Goal: Task Accomplishment & Management: Manage account settings

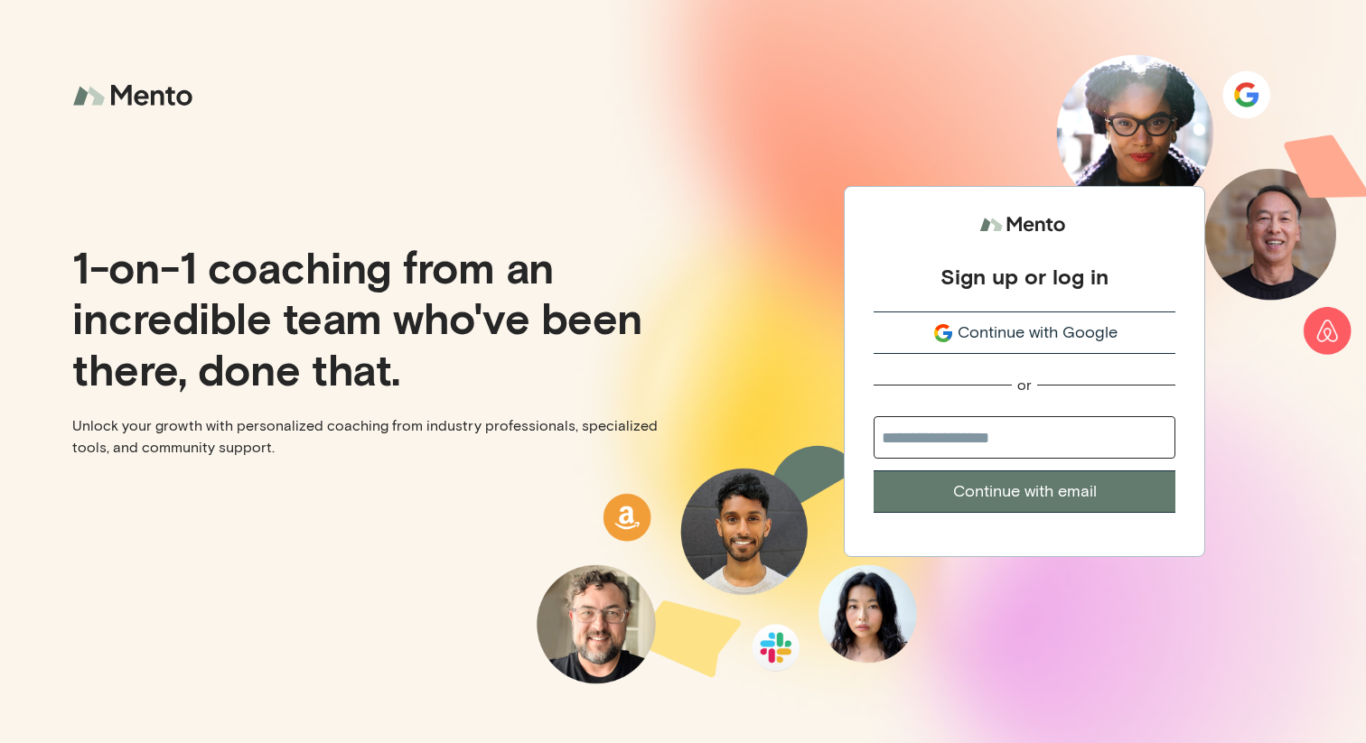
click at [1008, 446] on div at bounding box center [1024, 439] width 302 height 47
type input "*"
paste input "**********"
type input "**********"
click at [873, 471] on button "Continue with email" at bounding box center [1024, 492] width 302 height 42
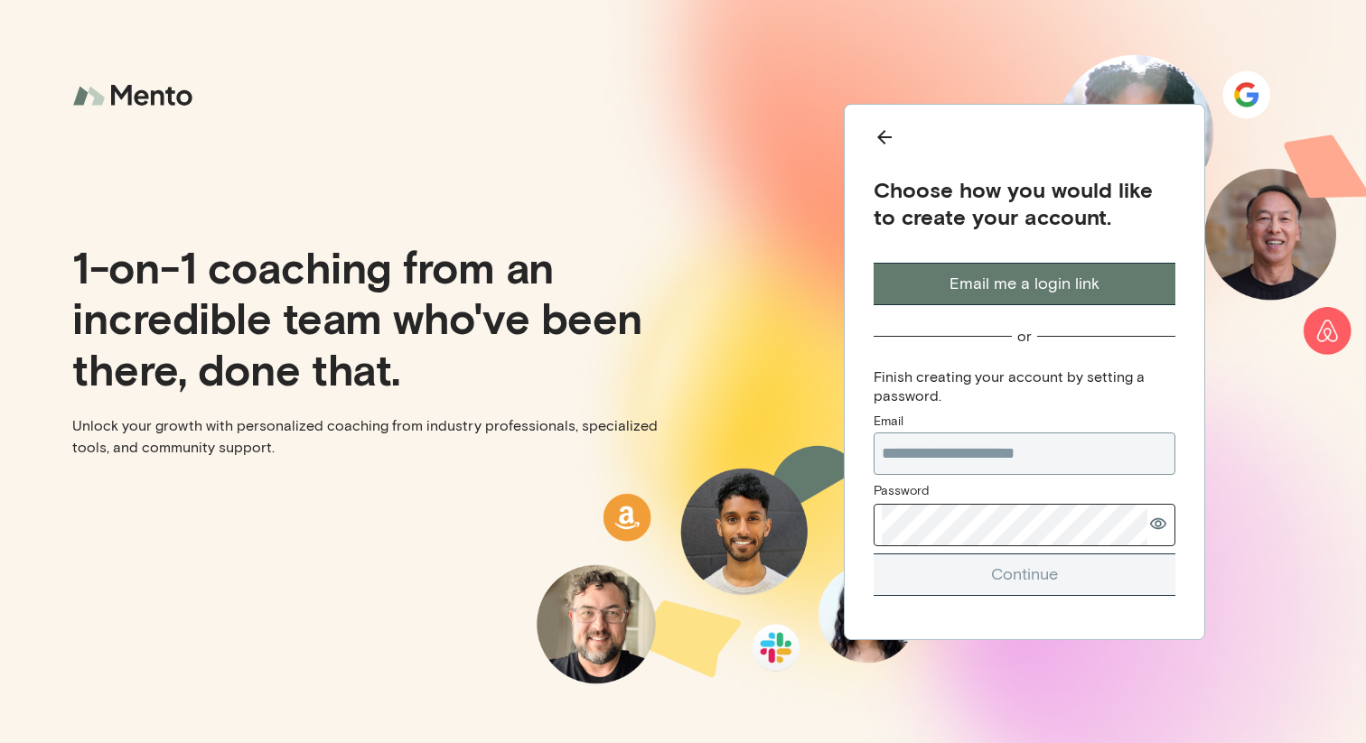
click at [0, 742] on com-1password-button at bounding box center [0, 743] width 0 height 0
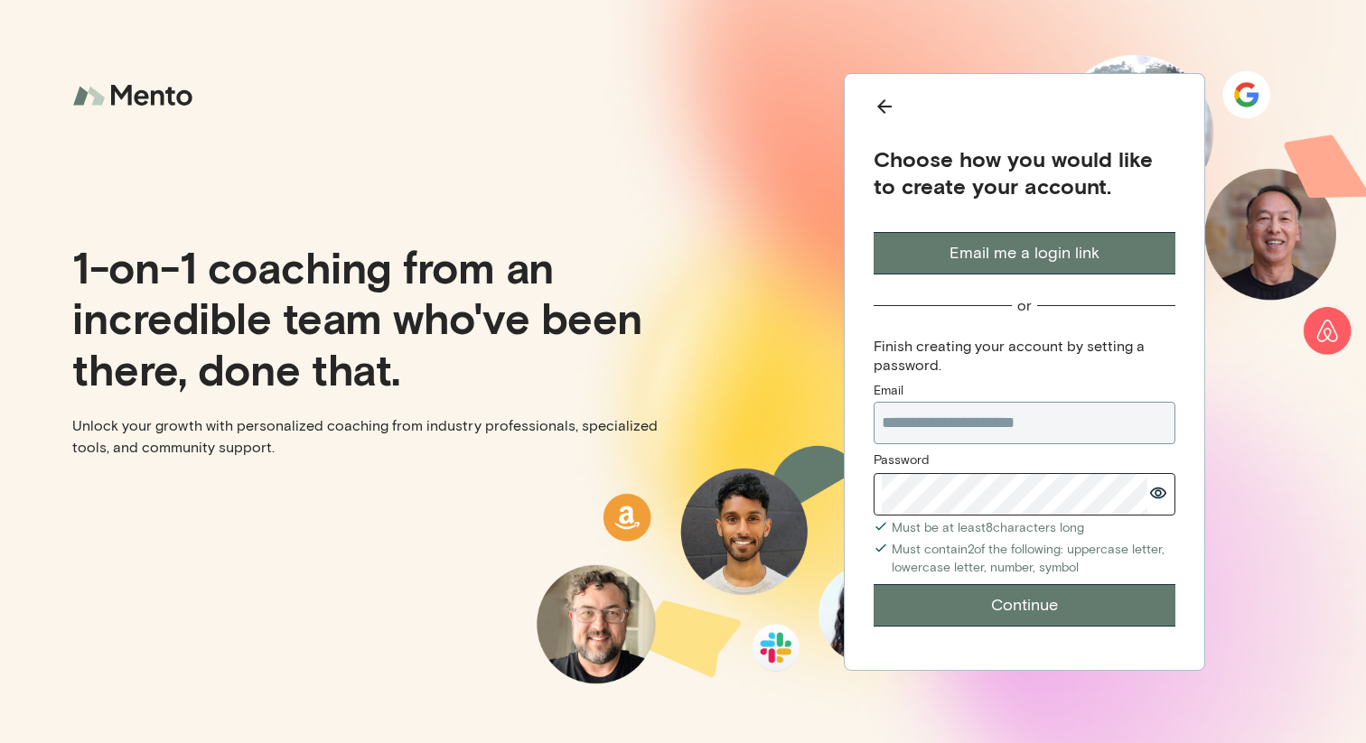
click at [890, 109] on icon "Back" at bounding box center [884, 107] width 22 height 22
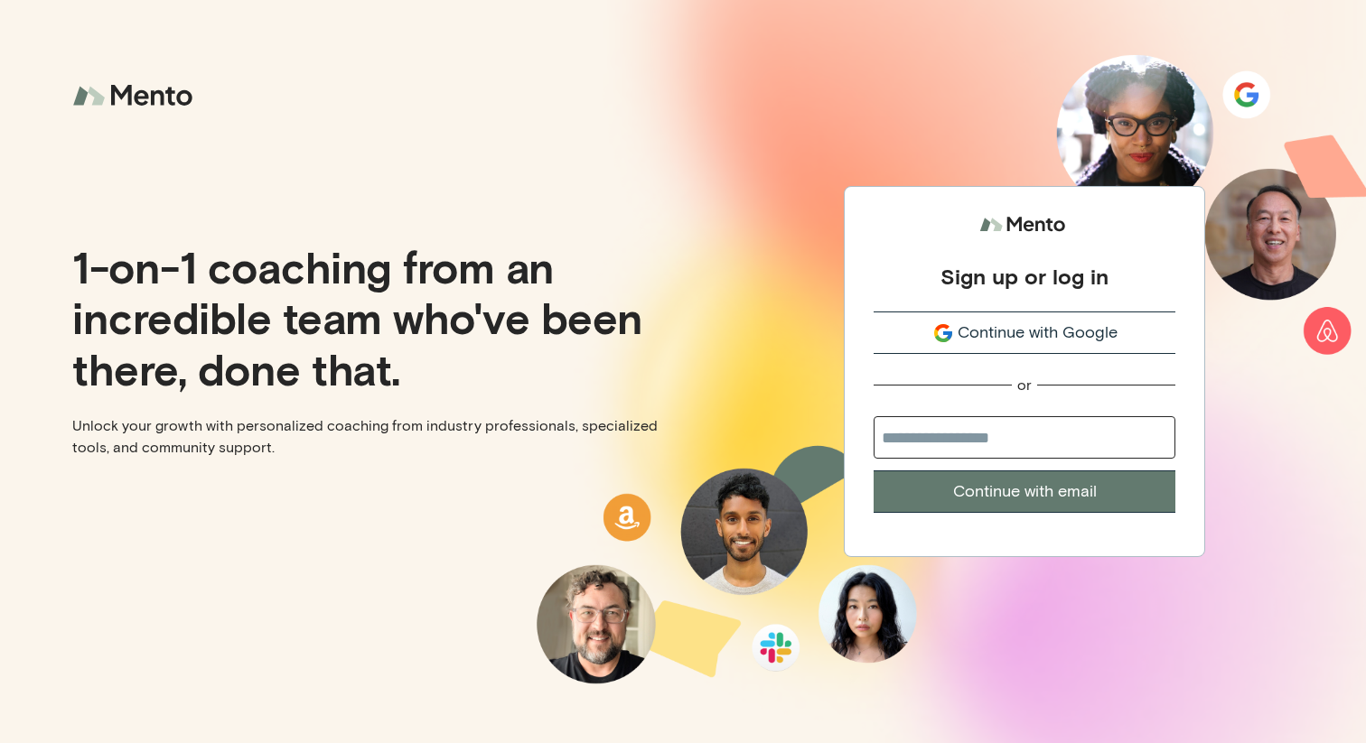
click at [1043, 452] on div at bounding box center [1024, 439] width 302 height 47
type input "**********"
click at [1042, 489] on button "Continue with email" at bounding box center [1024, 492] width 302 height 42
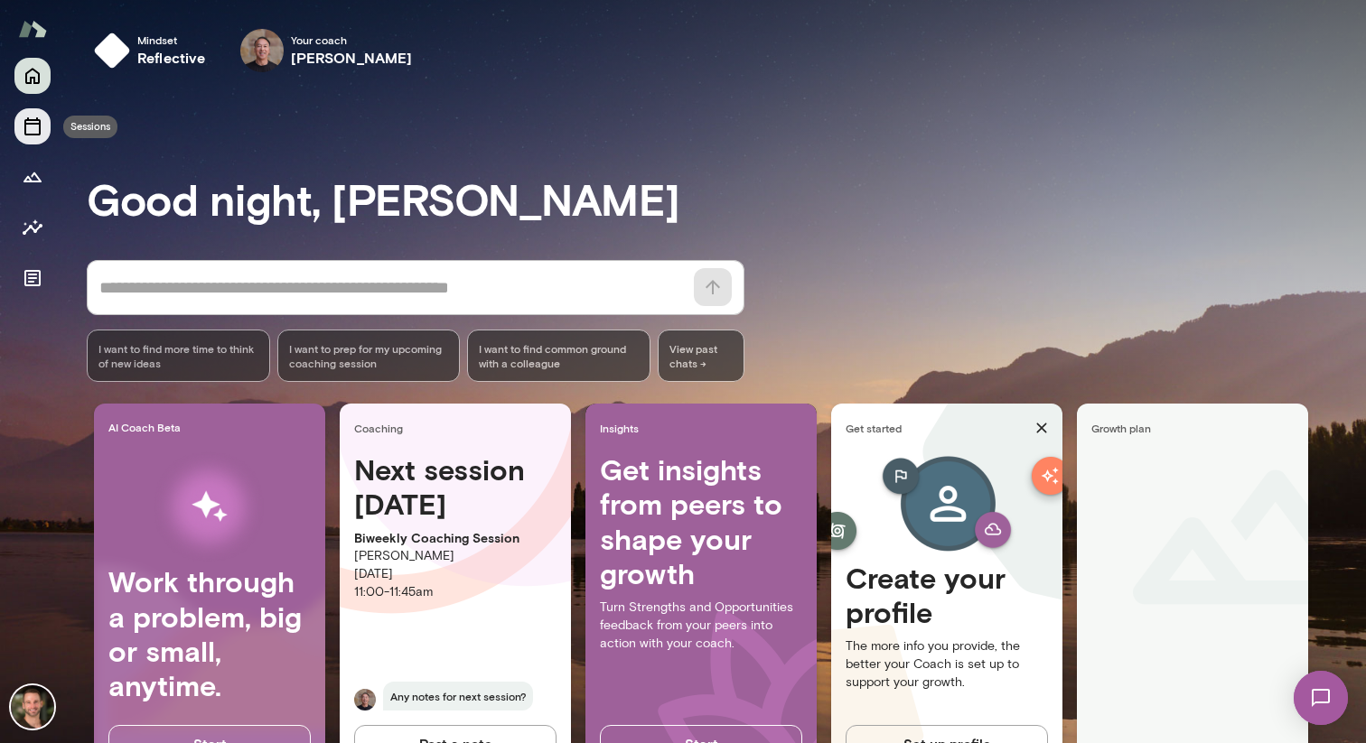
click at [31, 127] on icon "Sessions" at bounding box center [33, 127] width 22 height 22
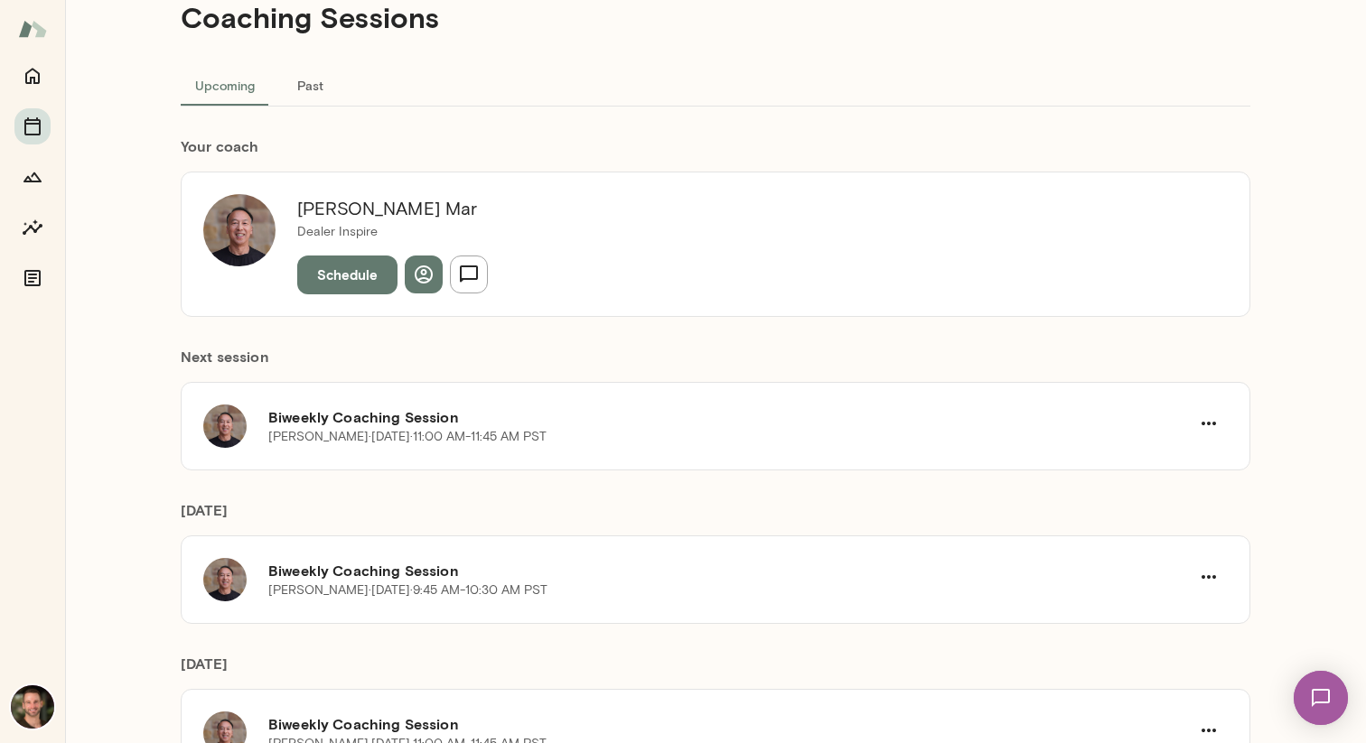
scroll to position [60, 0]
click at [450, 406] on h6 "Biweekly Coaching Session" at bounding box center [728, 416] width 921 height 22
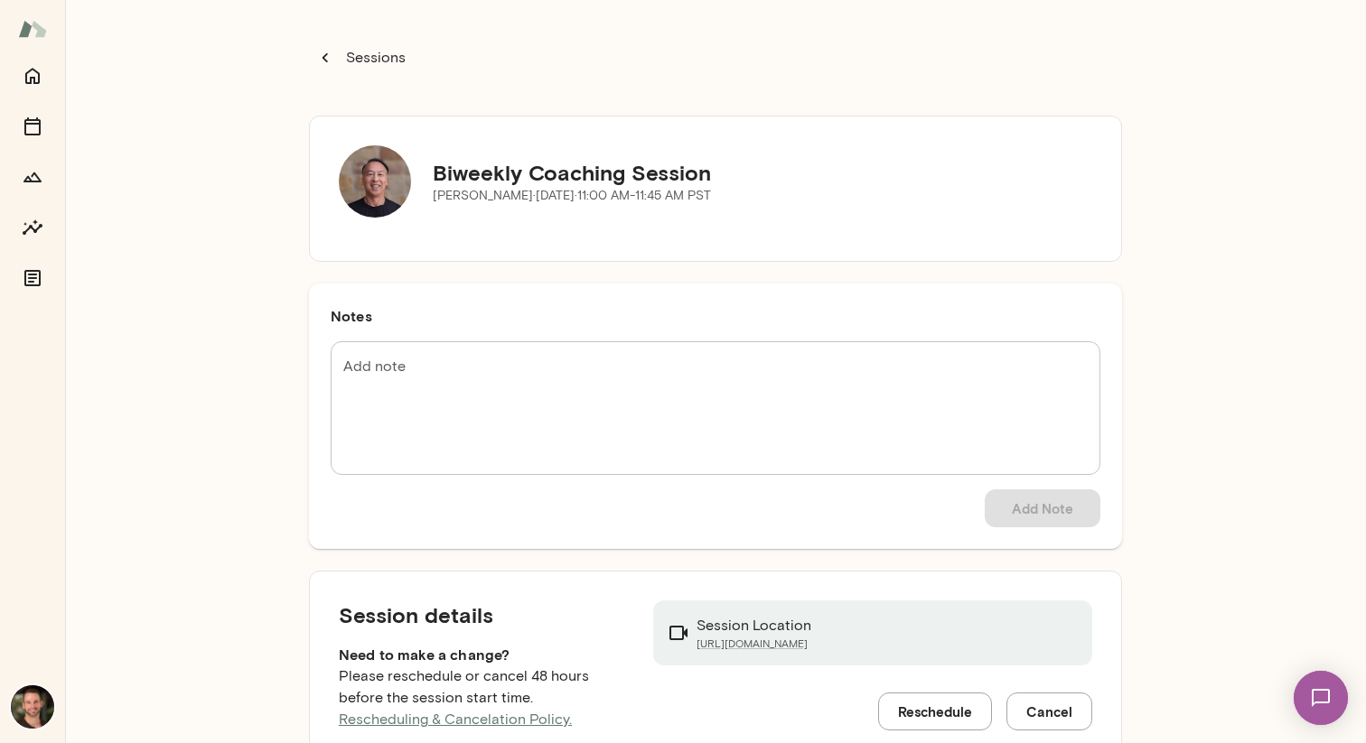
scroll to position [53, 0]
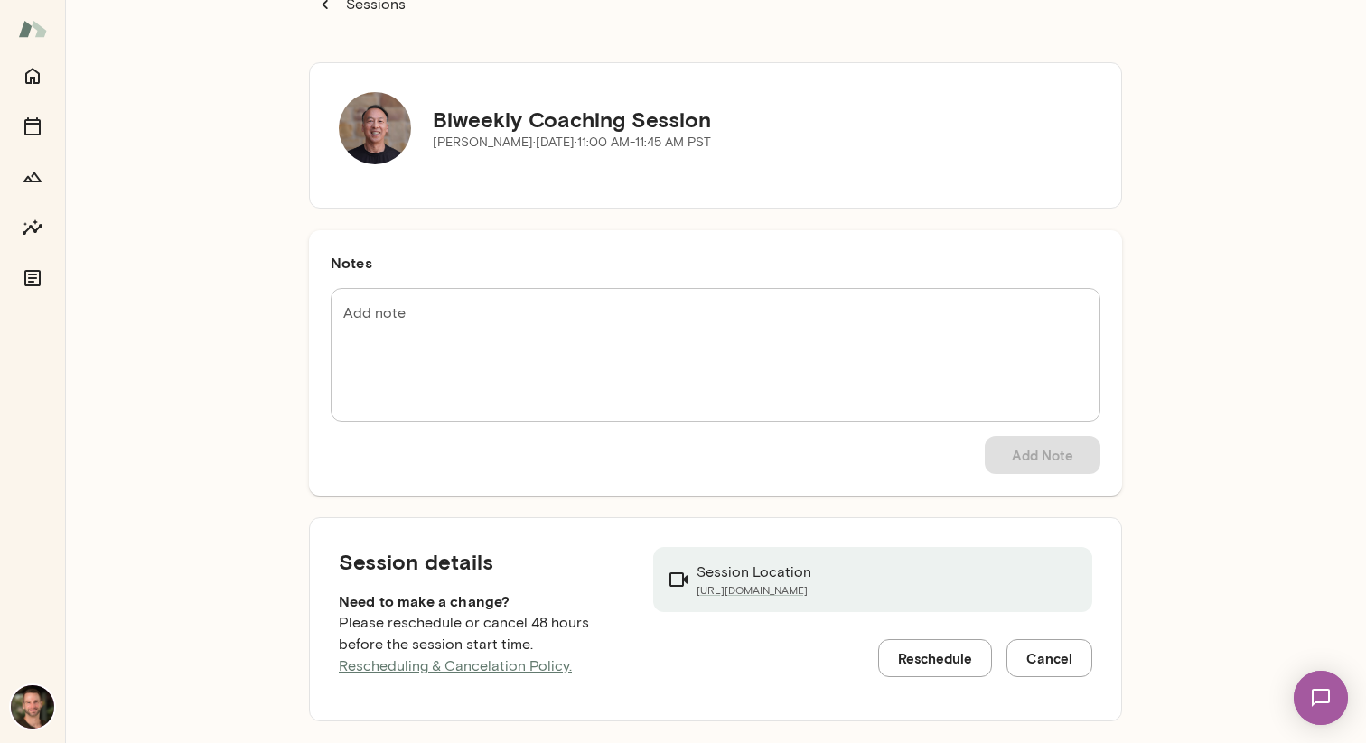
click at [902, 652] on button "Reschedule" at bounding box center [935, 658] width 114 height 38
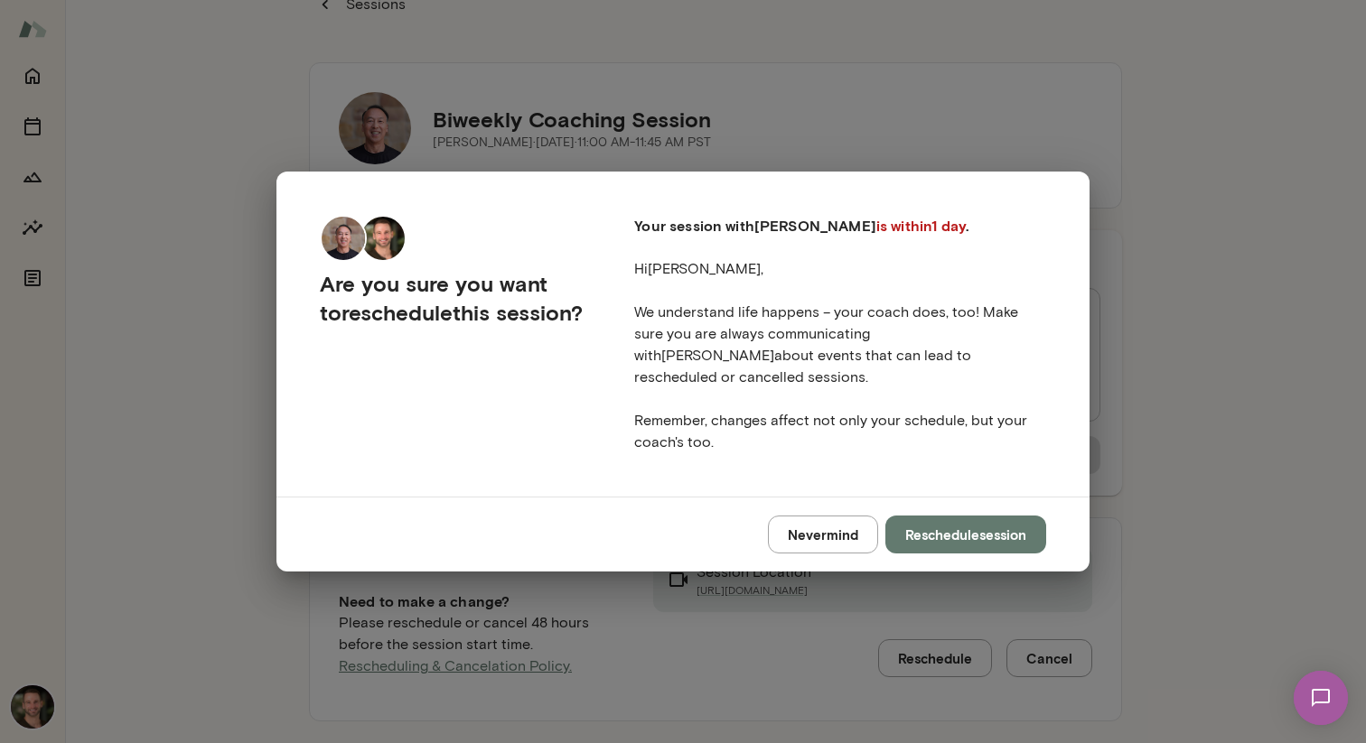
click at [928, 518] on button "Reschedule session" at bounding box center [965, 535] width 161 height 38
